Goal: Check status

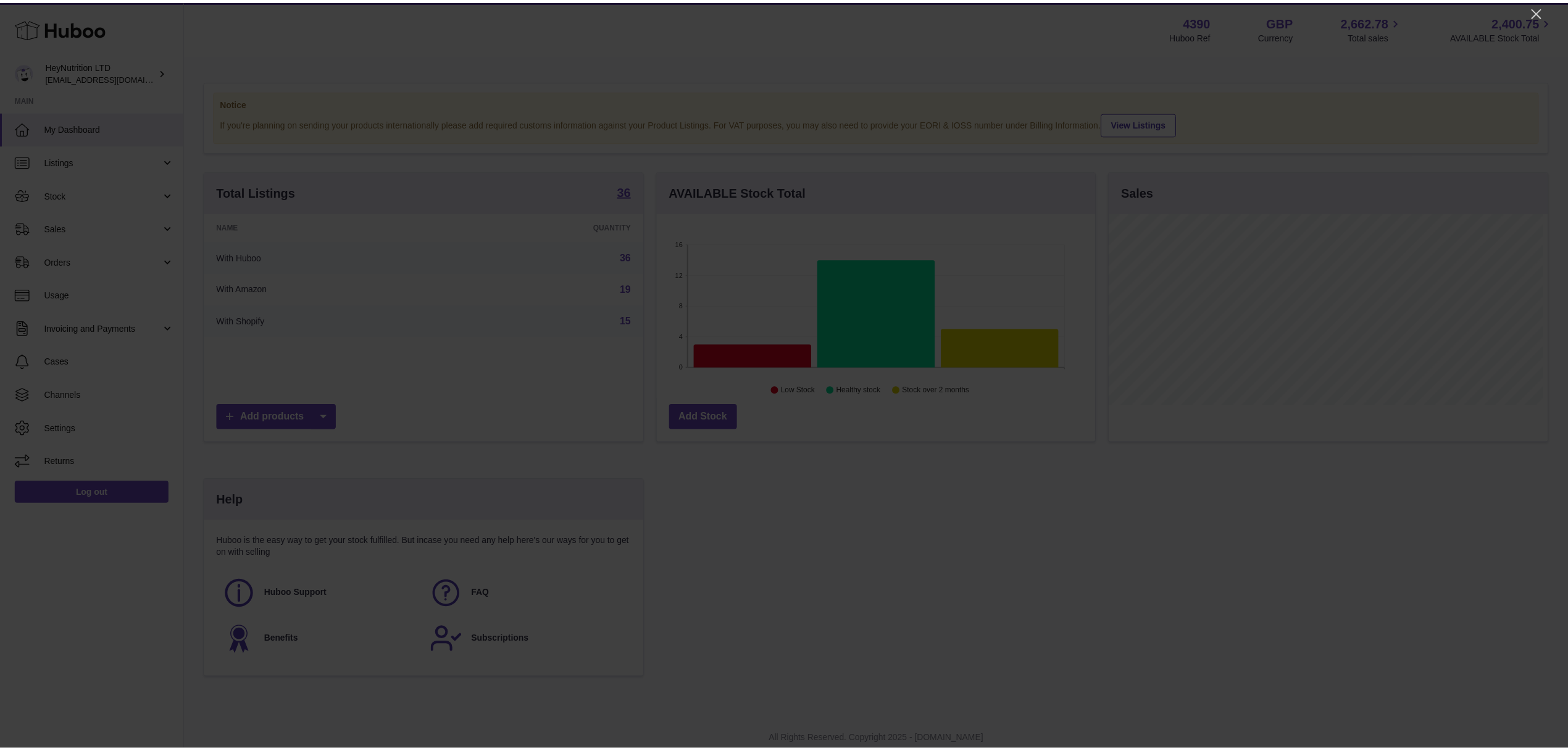
scroll to position [193, 442]
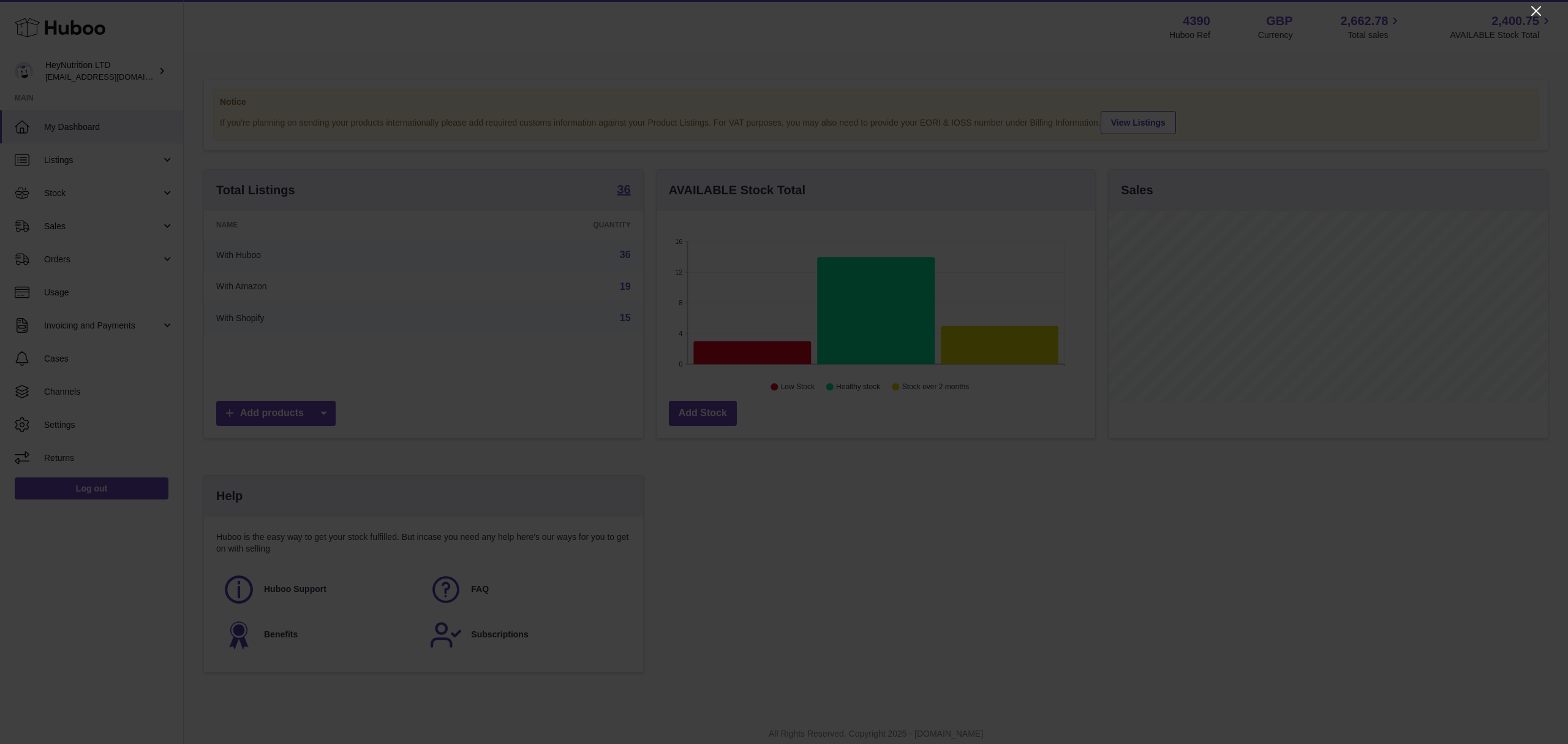
click at [1535, 4] on icon "Close" at bounding box center [1536, 11] width 15 height 15
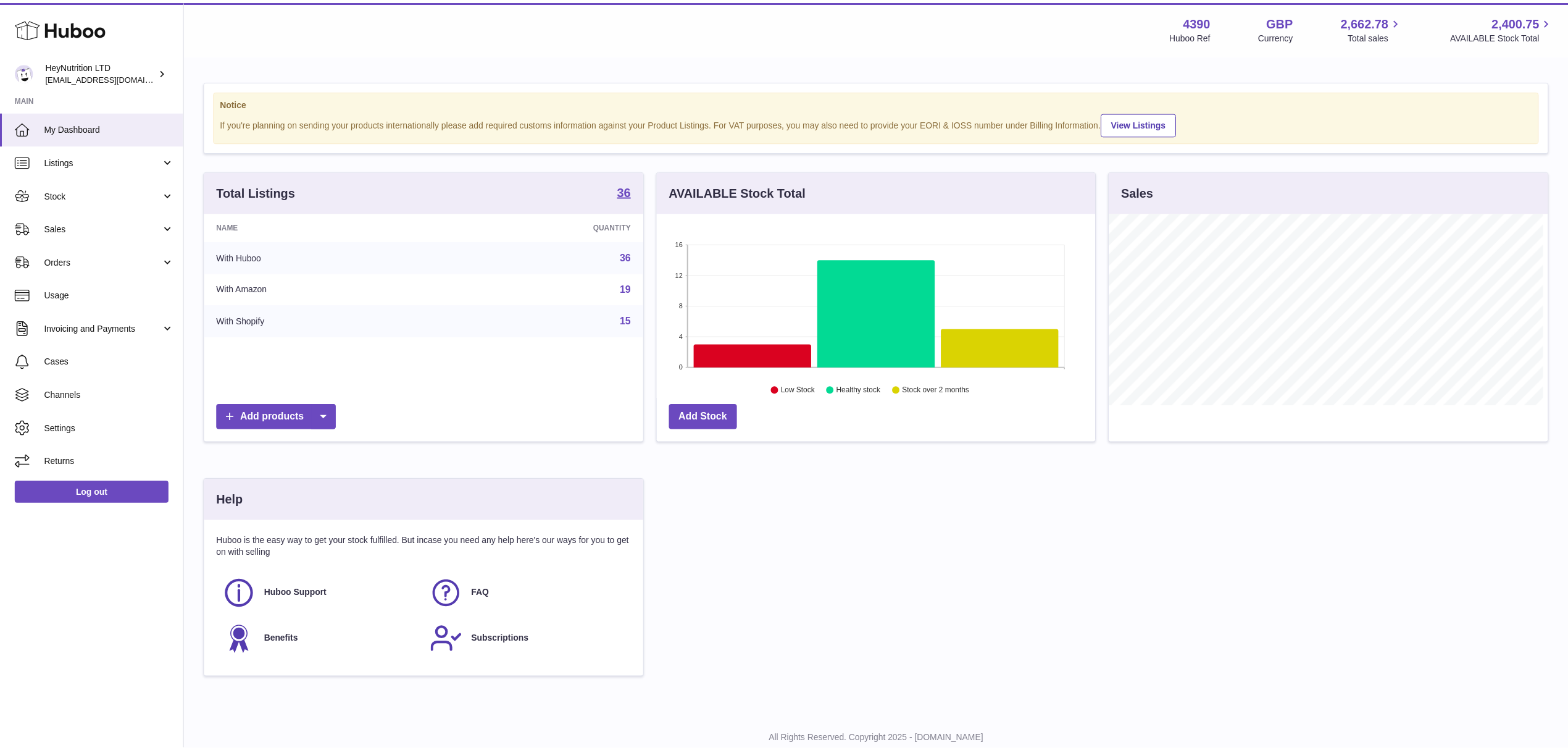
scroll to position [617558, 616991]
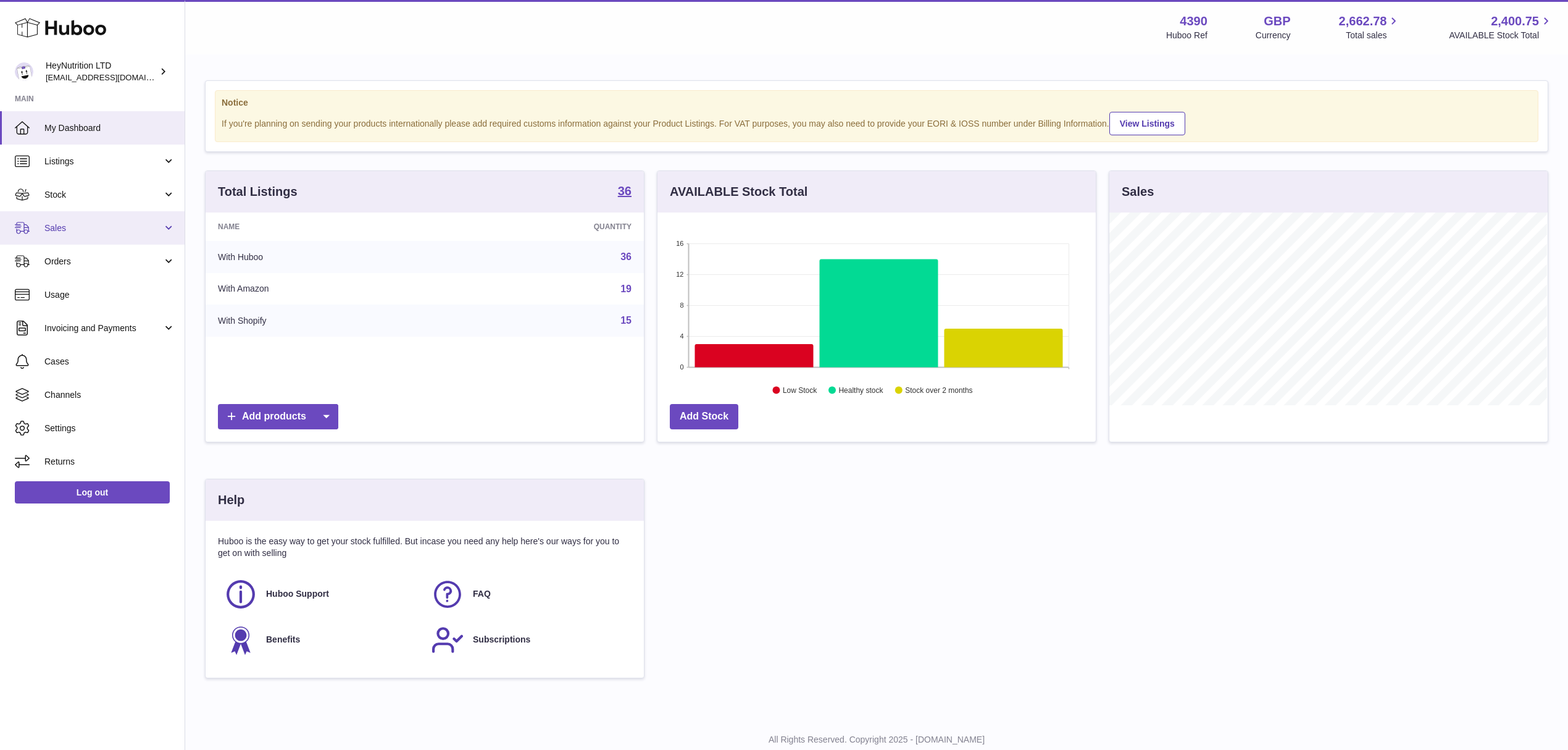
click at [87, 234] on span "Sales" at bounding box center [104, 228] width 118 height 12
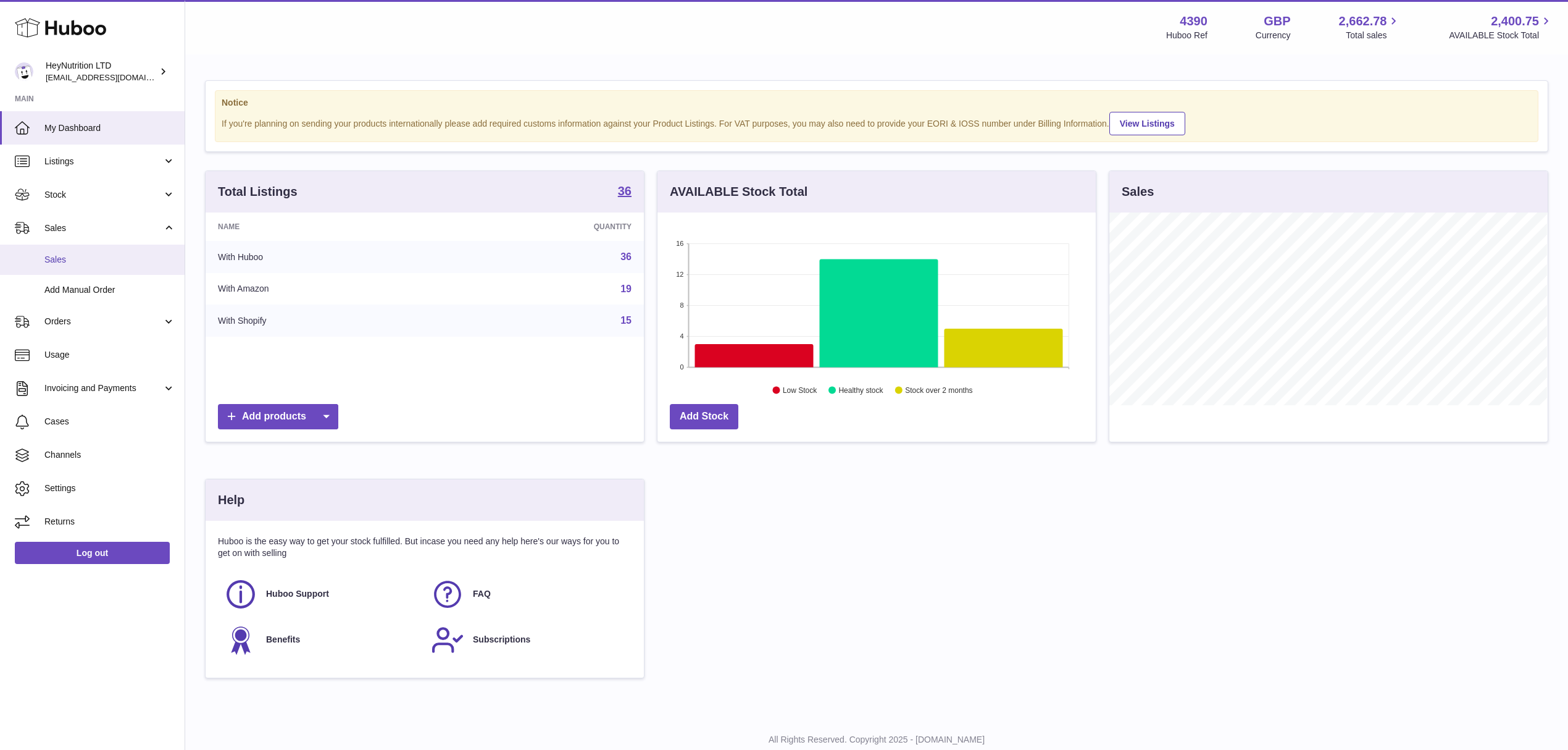
click at [45, 266] on span "Sales" at bounding box center [110, 259] width 131 height 12
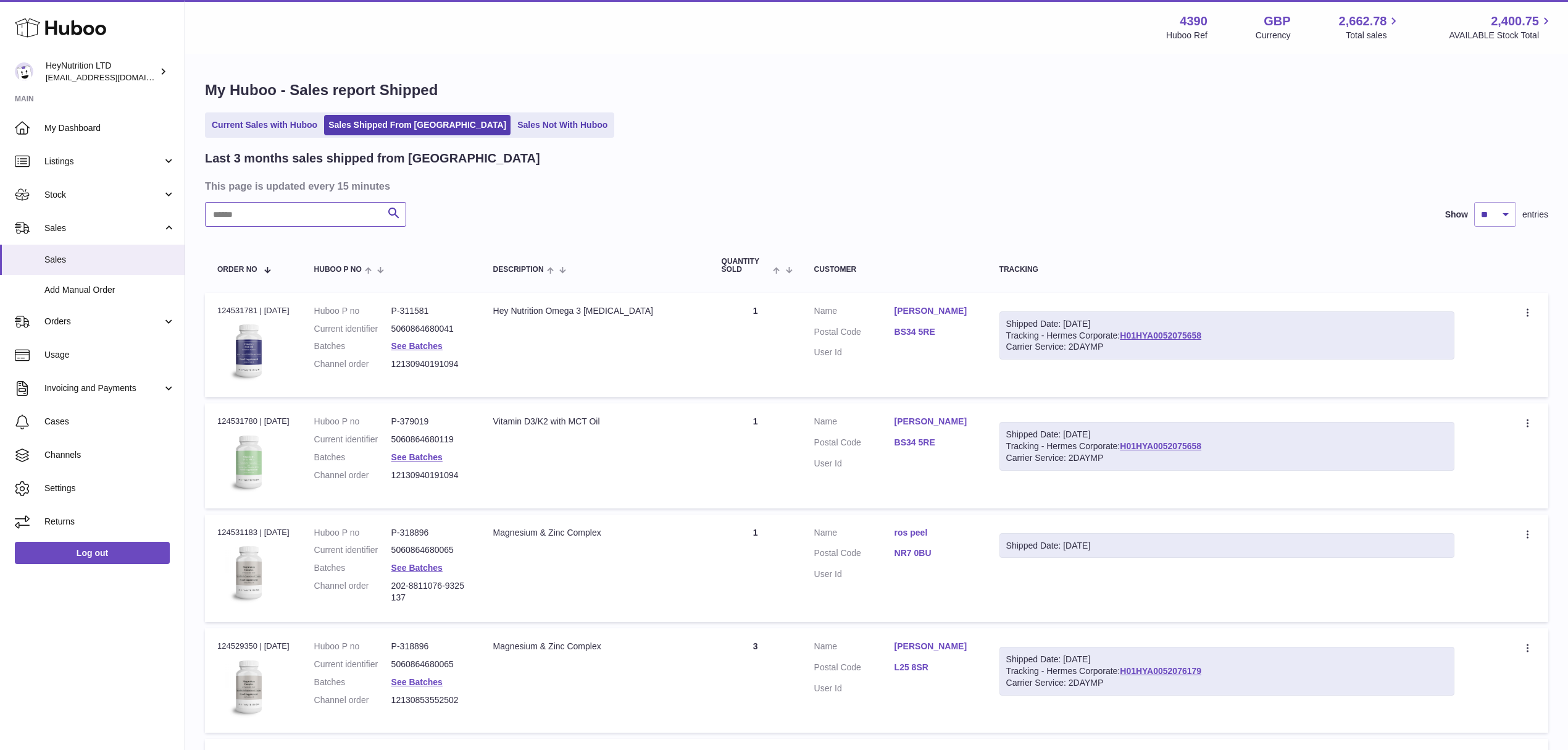
click at [337, 226] on input "text" at bounding box center [305, 214] width 201 height 25
paste input "**********"
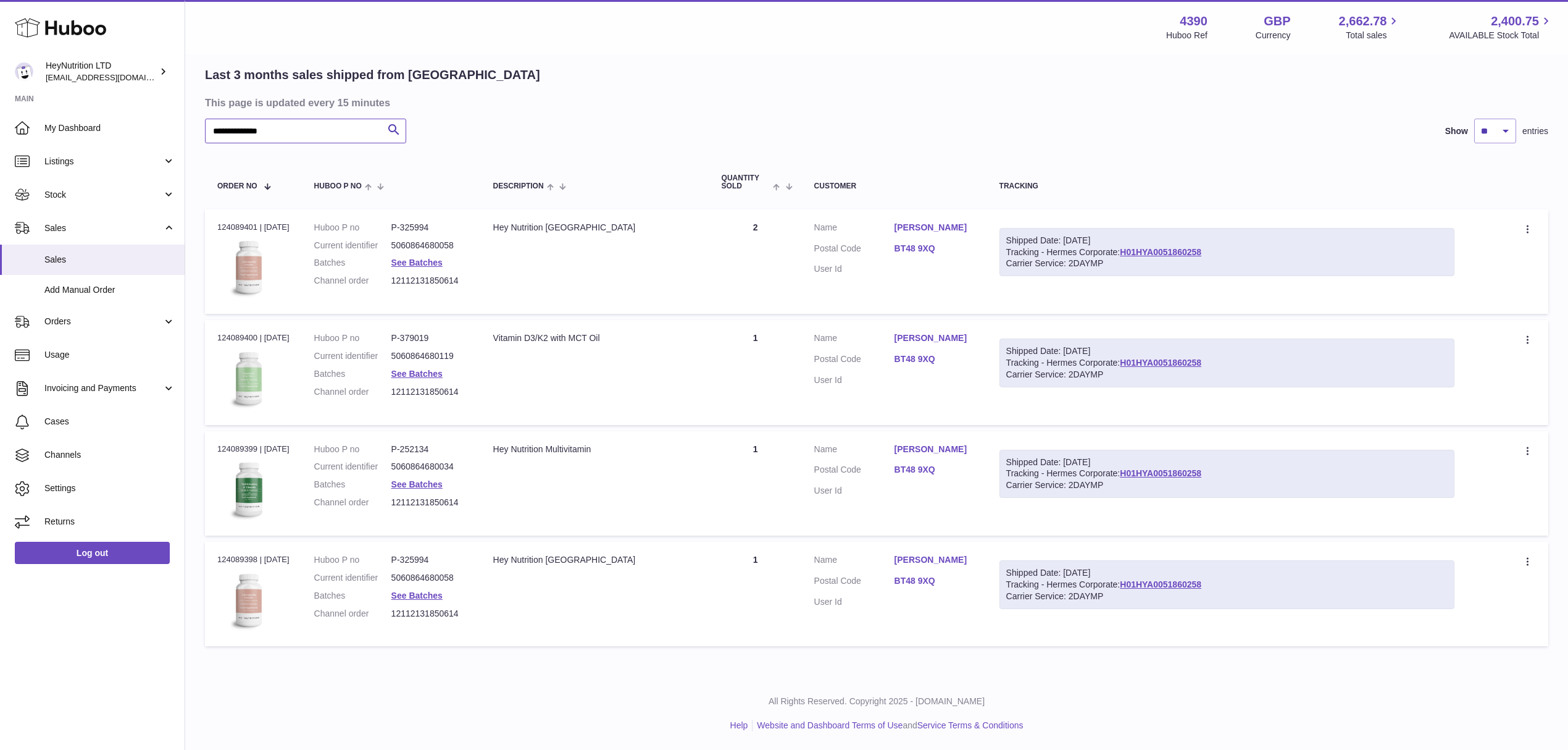
scroll to position [155, 0]
type input "**********"
click at [1202, 247] on link "H01HYA0051860258" at bounding box center [1160, 252] width 81 height 10
drag, startPoint x: 104, startPoint y: 579, endPoint x: 117, endPoint y: 577, distance: 13.2
click at [103, 564] on link "Log out" at bounding box center [92, 553] width 155 height 22
